Goal: Task Accomplishment & Management: Use online tool/utility

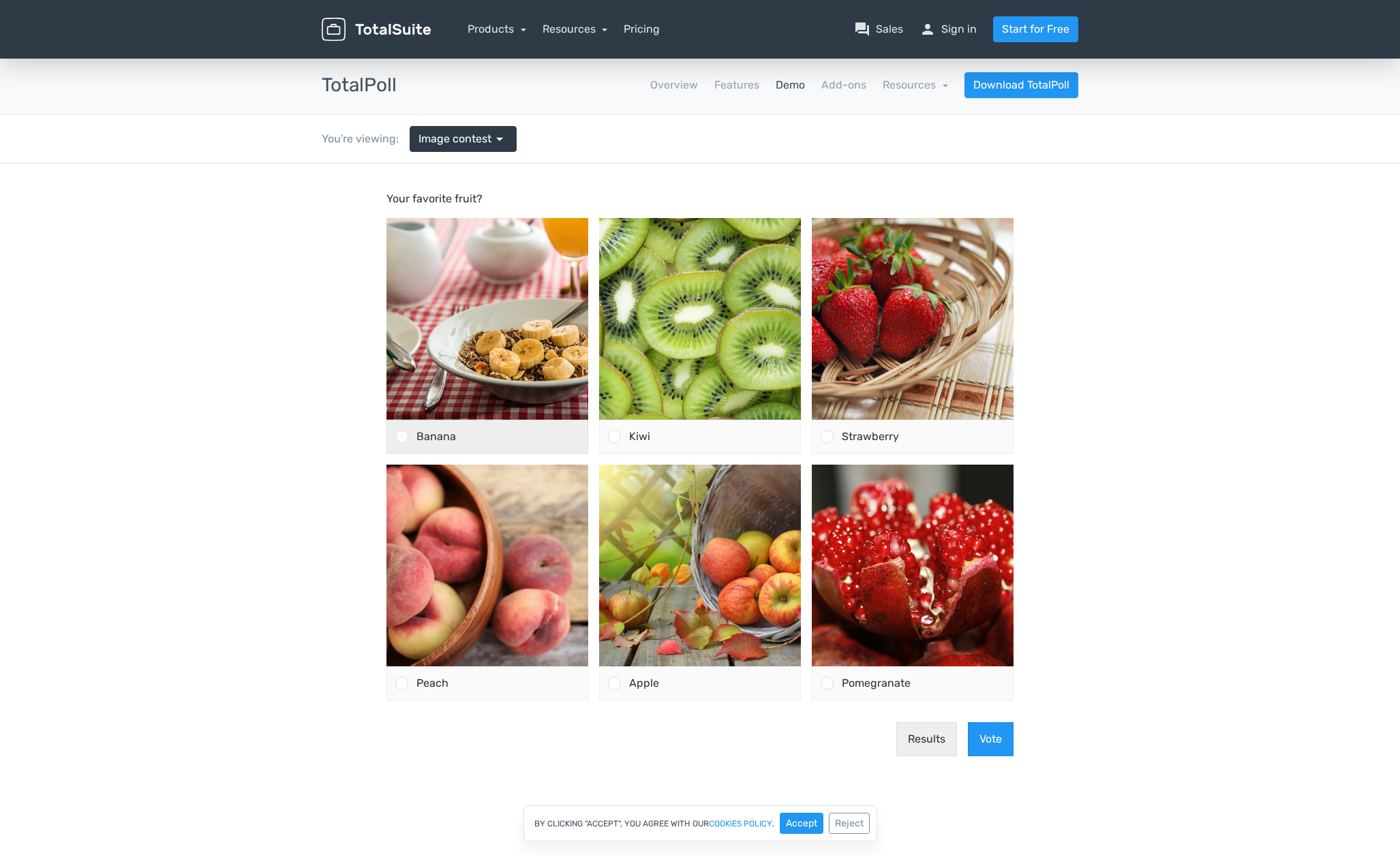
click at [404, 437] on div at bounding box center [402, 436] width 13 height 13
click at [402, 437] on input "Banana" at bounding box center [402, 437] width 0 height 0
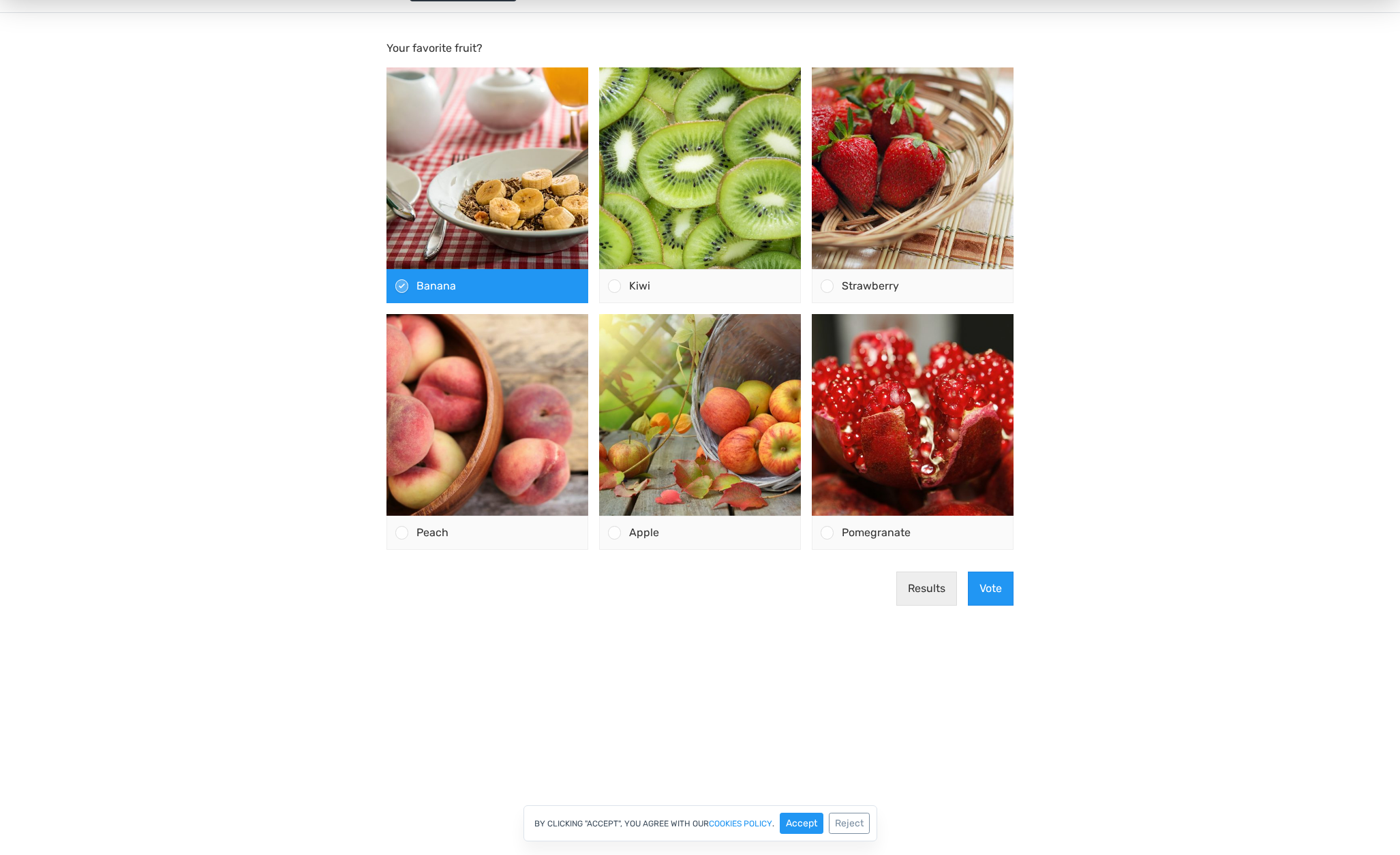
scroll to position [138, 0]
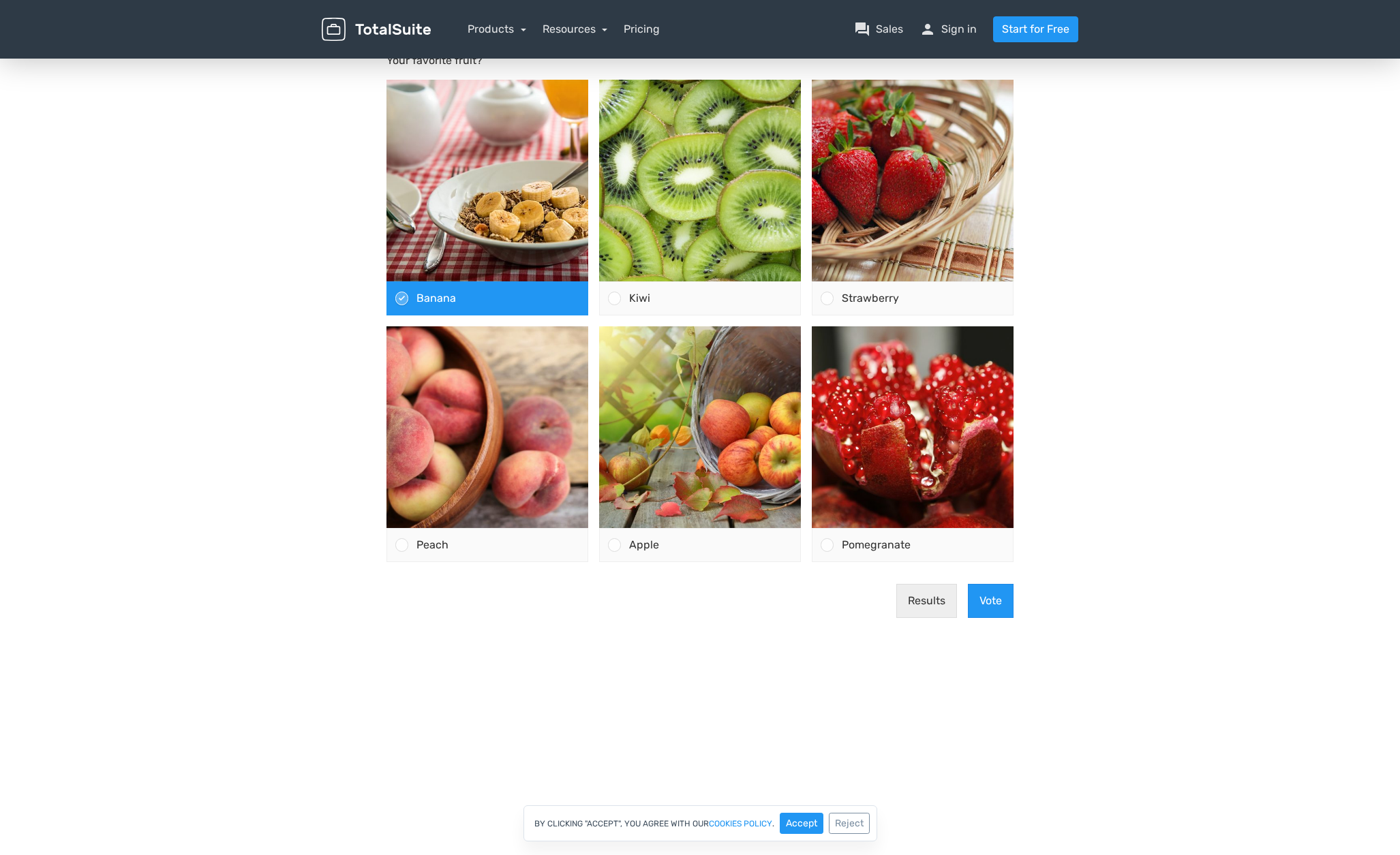
click at [986, 598] on button "Vote" at bounding box center [990, 600] width 46 height 34
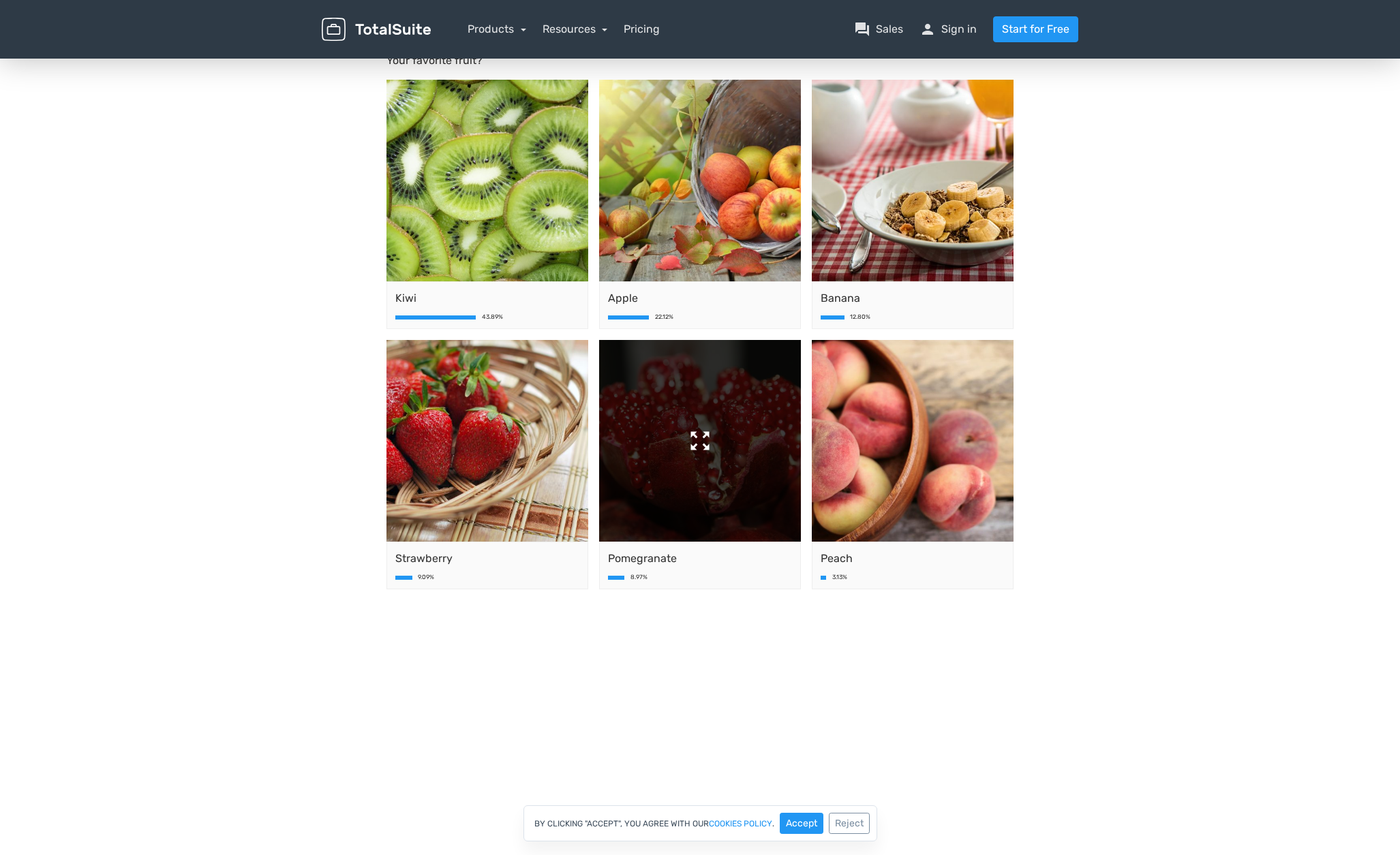
scroll to position [145, 0]
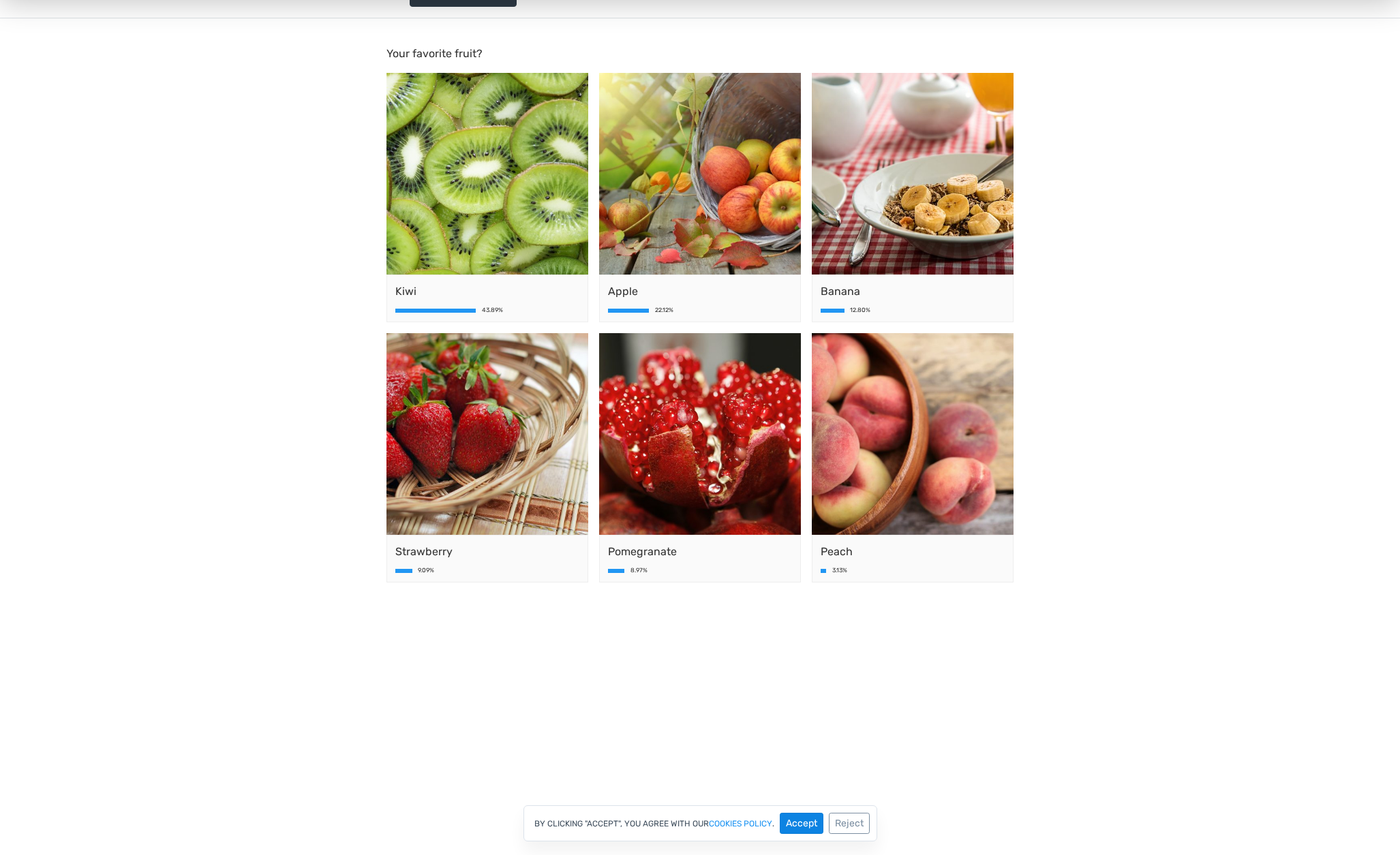
click at [802, 827] on button "Accept" at bounding box center [802, 823] width 44 height 21
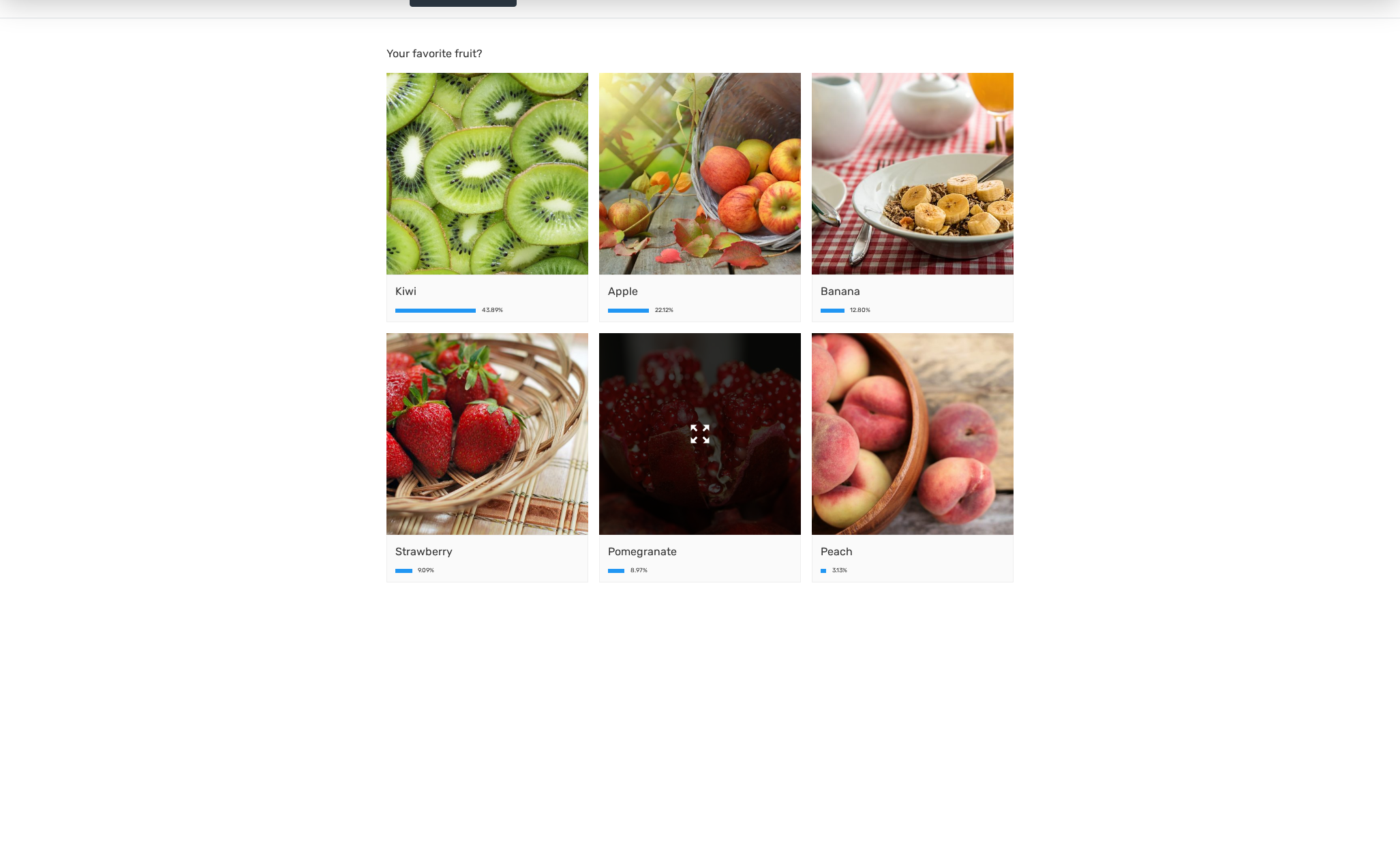
click at [732, 478] on img at bounding box center [700, 433] width 201 height 201
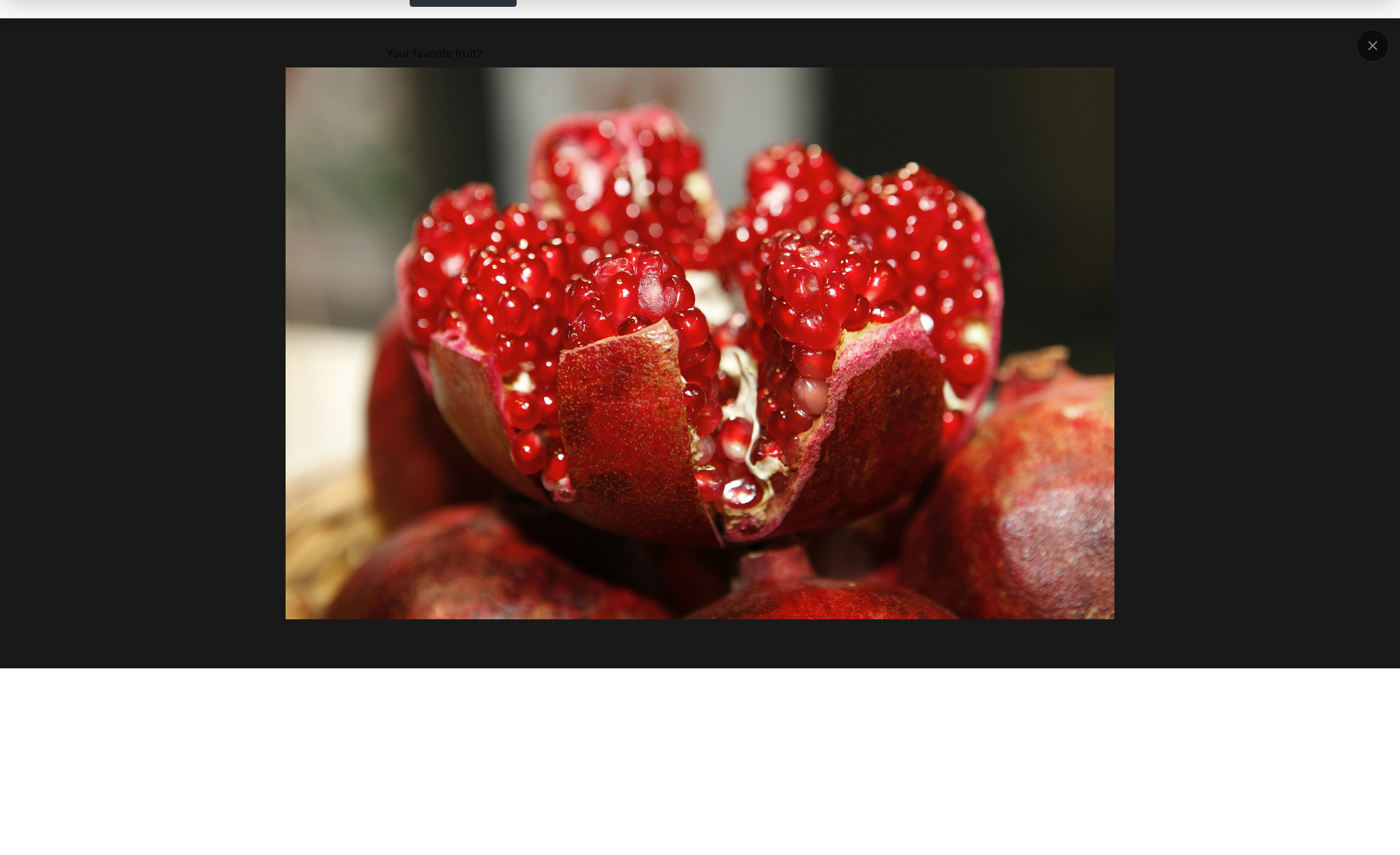
drag, startPoint x: 1367, startPoint y: 40, endPoint x: 1209, endPoint y: 77, distance: 162.3
click at [1367, 40] on div at bounding box center [1373, 46] width 33 height 33
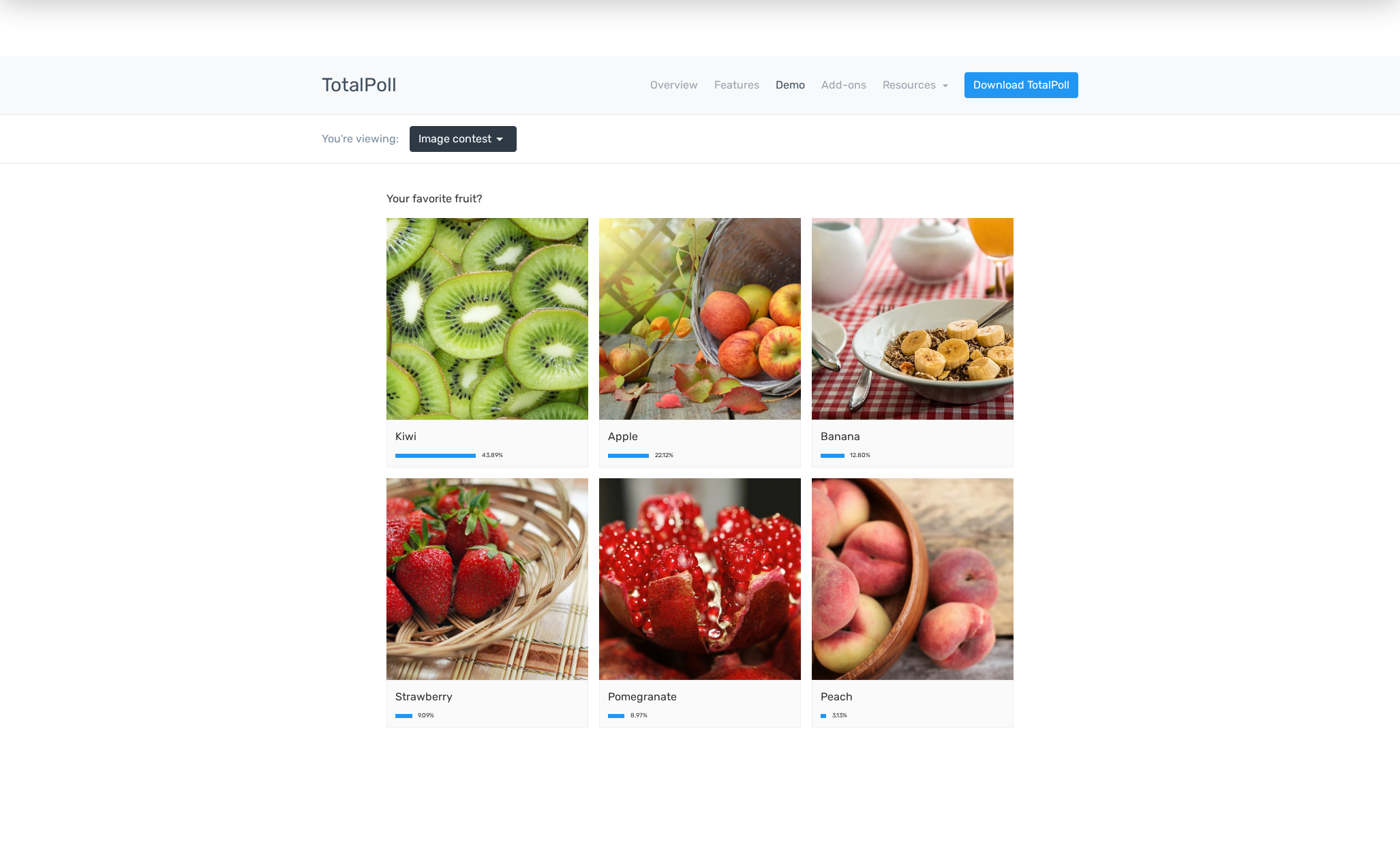
scroll to position [0, 0]
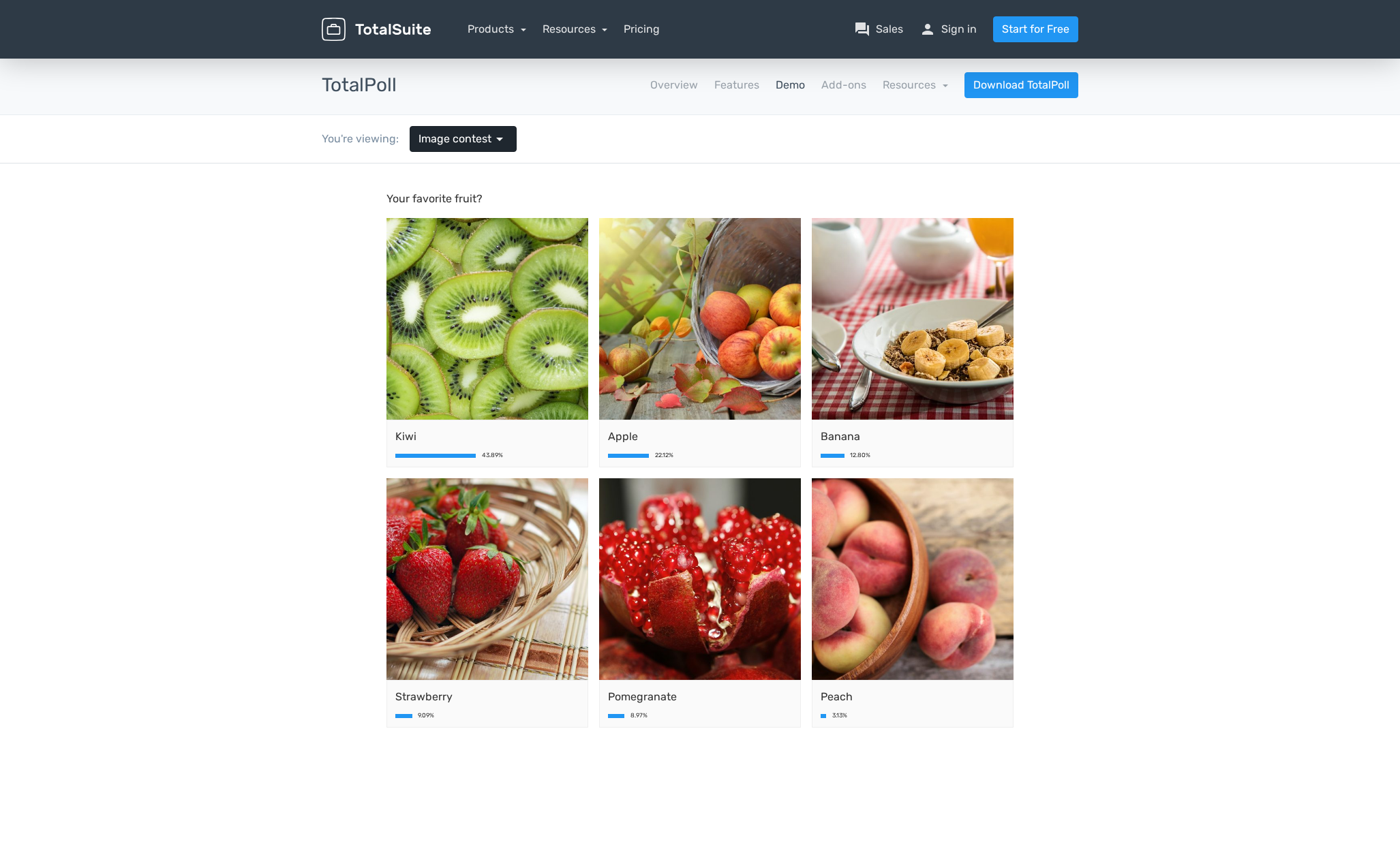
click at [496, 138] on span "arrow_drop_down" at bounding box center [499, 139] width 16 height 16
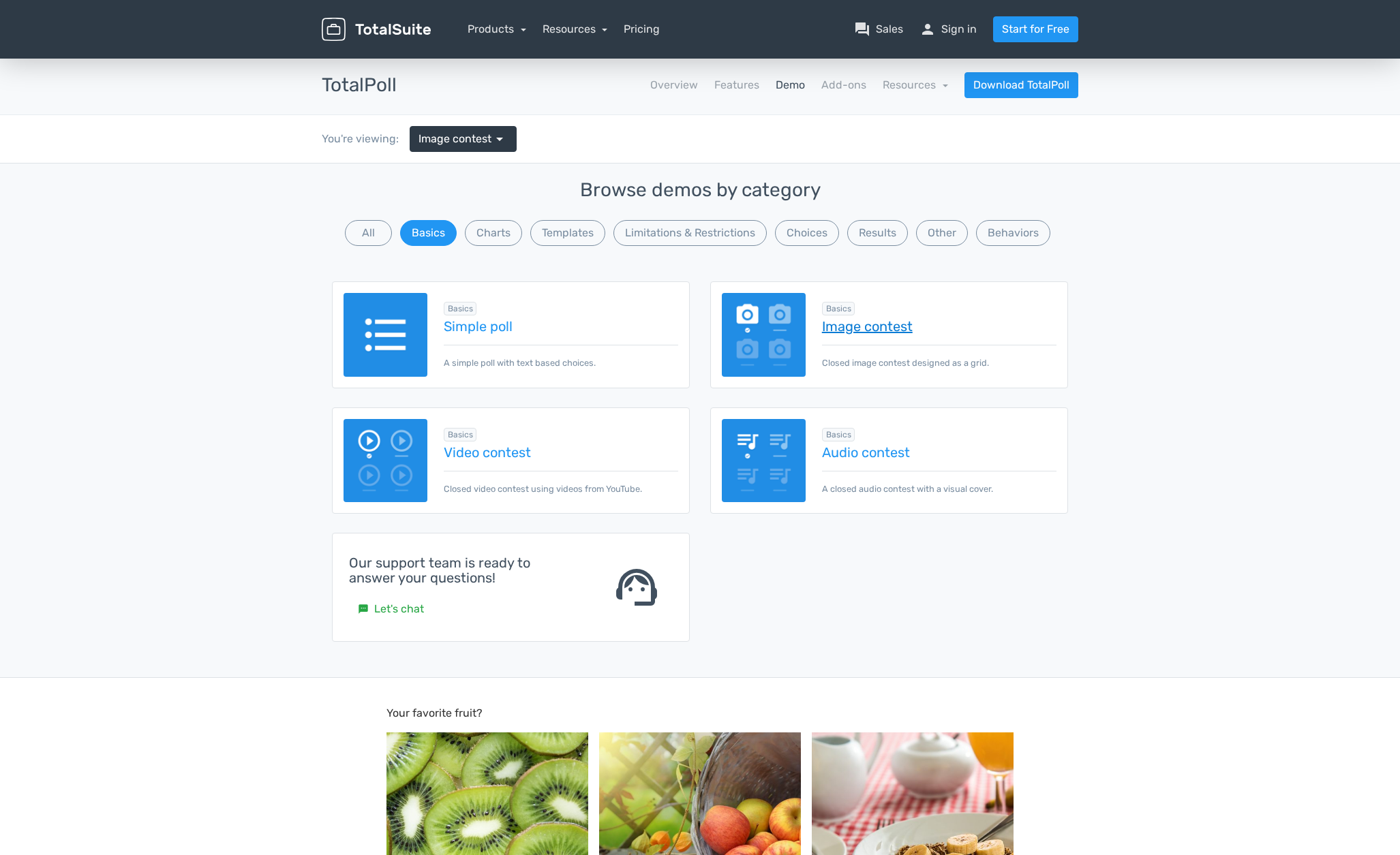
click at [886, 326] on link "Image contest" at bounding box center [938, 326] width 234 height 15
click at [684, 224] on button "Limitations & Restrictions" at bounding box center [690, 233] width 153 height 25
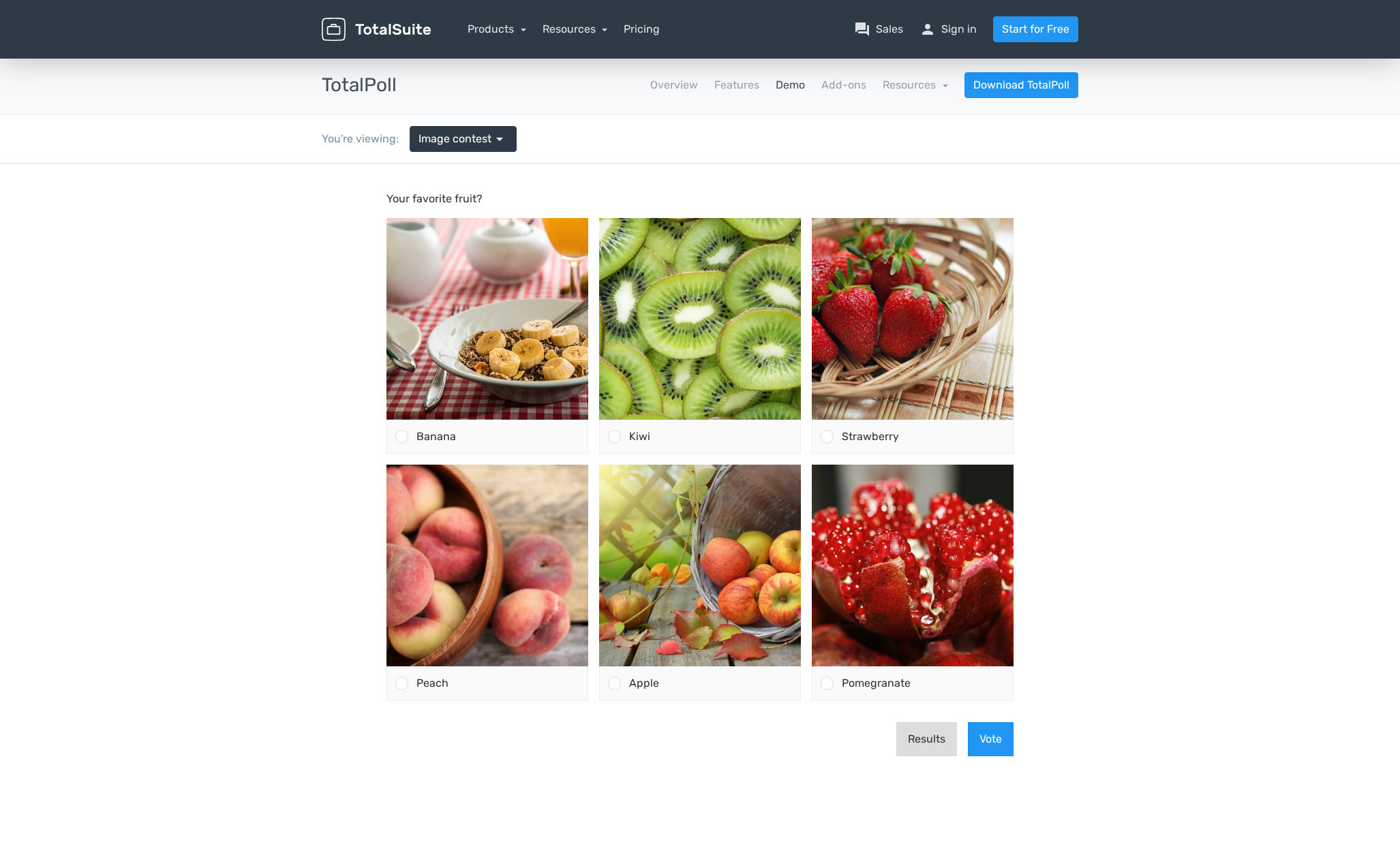
click at [919, 739] on button "Results" at bounding box center [926, 738] width 61 height 34
